Goal: Information Seeking & Learning: Learn about a topic

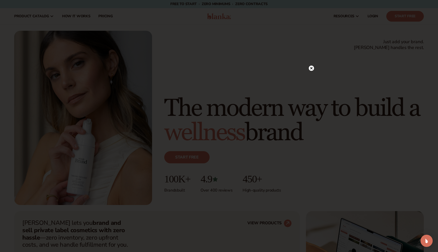
click at [313, 68] on circle at bounding box center [311, 67] width 5 height 5
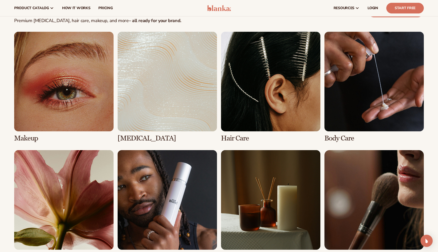
scroll to position [962, 0]
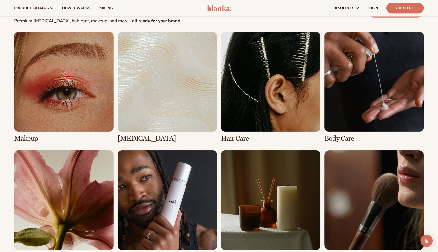
click at [89, 111] on link "1 / 8" at bounding box center [63, 87] width 99 height 110
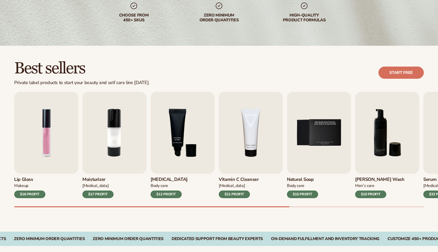
scroll to position [91, 0]
click at [35, 156] on img "1 / 9" at bounding box center [46, 132] width 64 height 82
click at [46, 146] on img "1 / 9" at bounding box center [46, 132] width 64 height 82
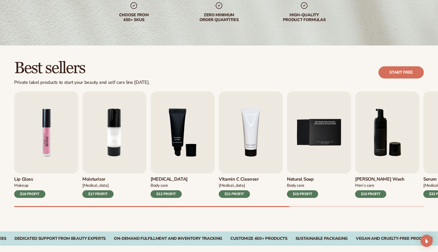
click at [32, 172] on img "1 / 9" at bounding box center [46, 132] width 64 height 82
click at [25, 179] on h3 "Lip Gloss" at bounding box center [29, 179] width 31 height 6
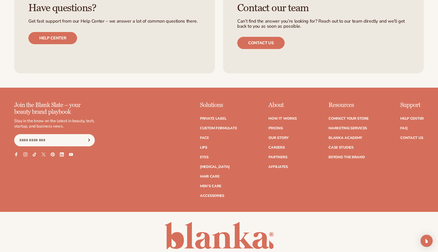
scroll to position [939, 0]
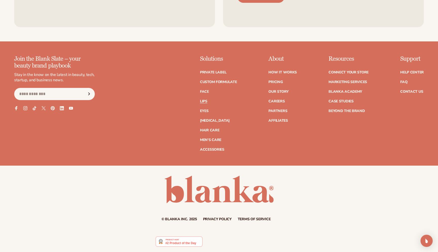
click at [206, 101] on link "Lips" at bounding box center [203, 101] width 7 height 4
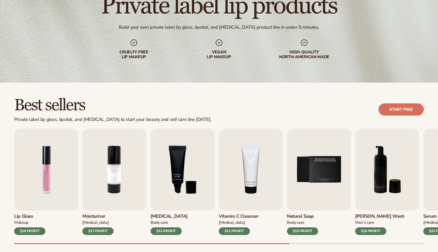
scroll to position [54, 0]
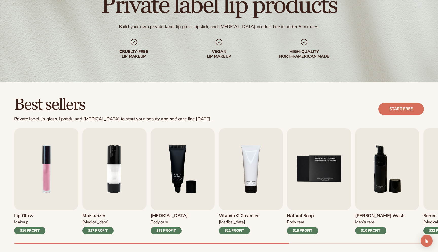
click at [33, 227] on div "$16 PROFIT" at bounding box center [29, 231] width 31 height 8
click at [32, 210] on div "Lip Gloss Makeup $16 PROFIT" at bounding box center [46, 222] width 64 height 24
click at [39, 187] on img "1 / 9" at bounding box center [46, 169] width 64 height 82
click at [48, 169] on img "1 / 9" at bounding box center [46, 169] width 64 height 82
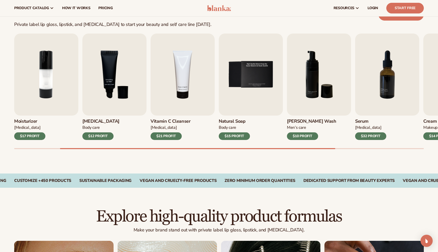
scroll to position [0, 0]
